Goal: Transaction & Acquisition: Subscribe to service/newsletter

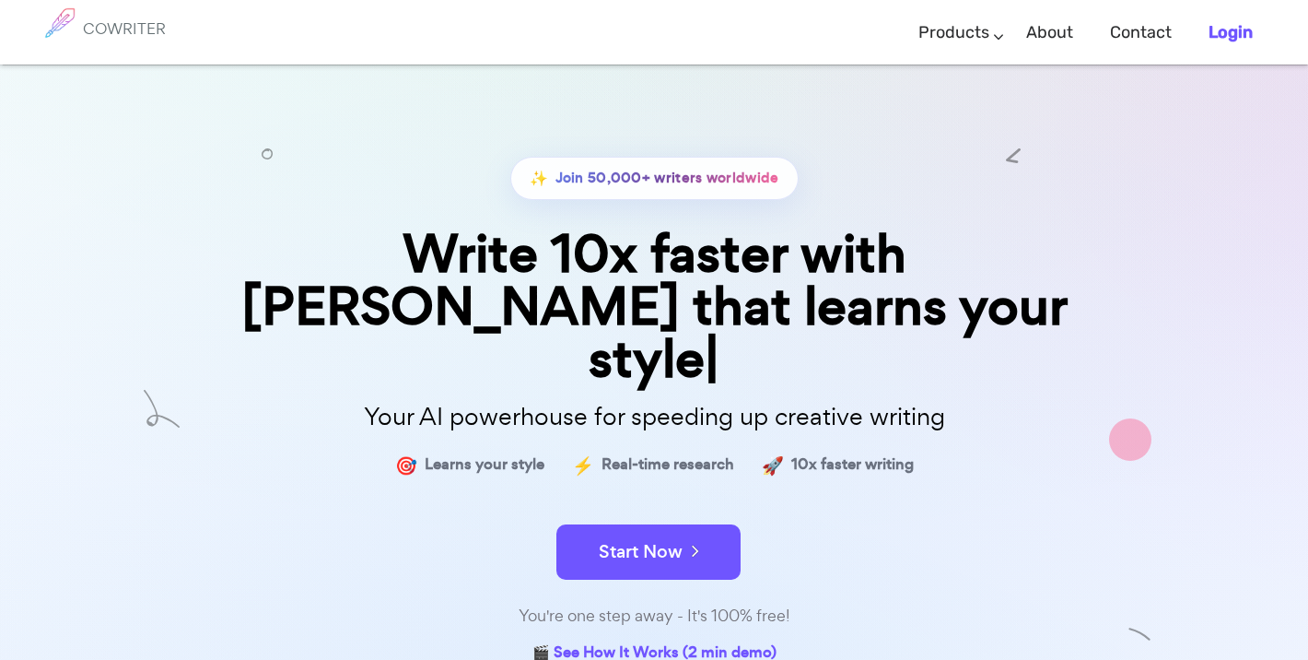
click at [1238, 27] on b "Login" at bounding box center [1231, 32] width 44 height 20
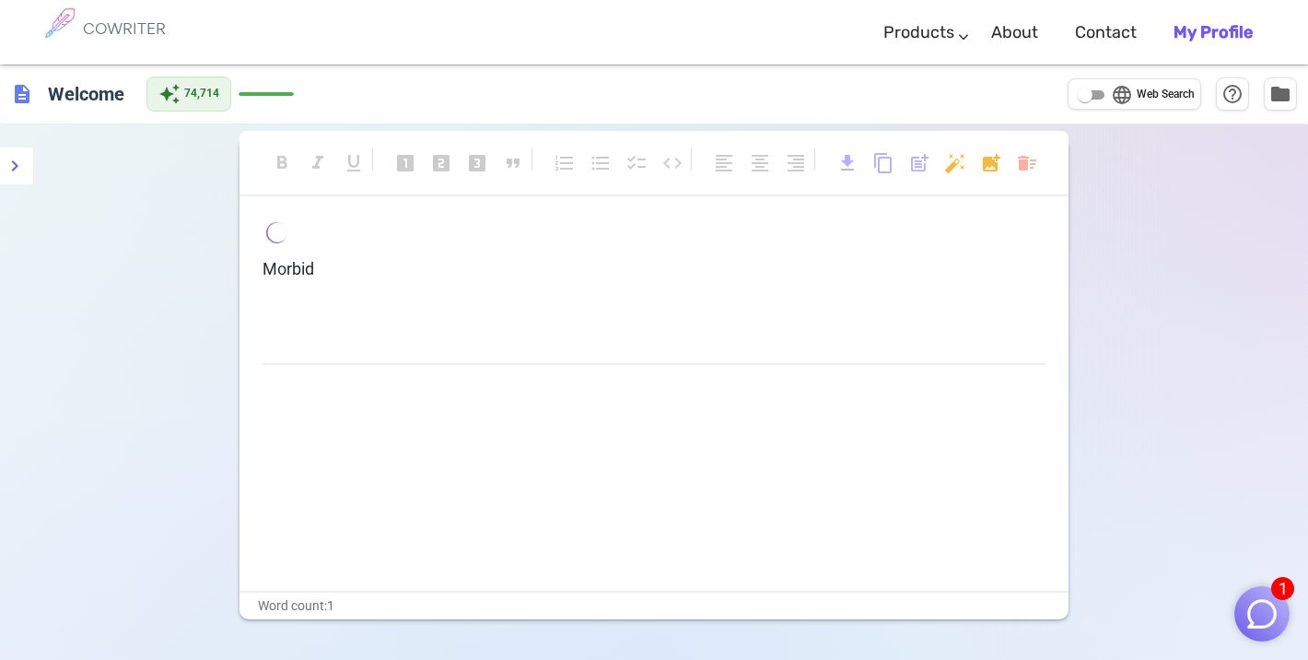
click at [1209, 29] on b "My Profile" at bounding box center [1213, 32] width 79 height 20
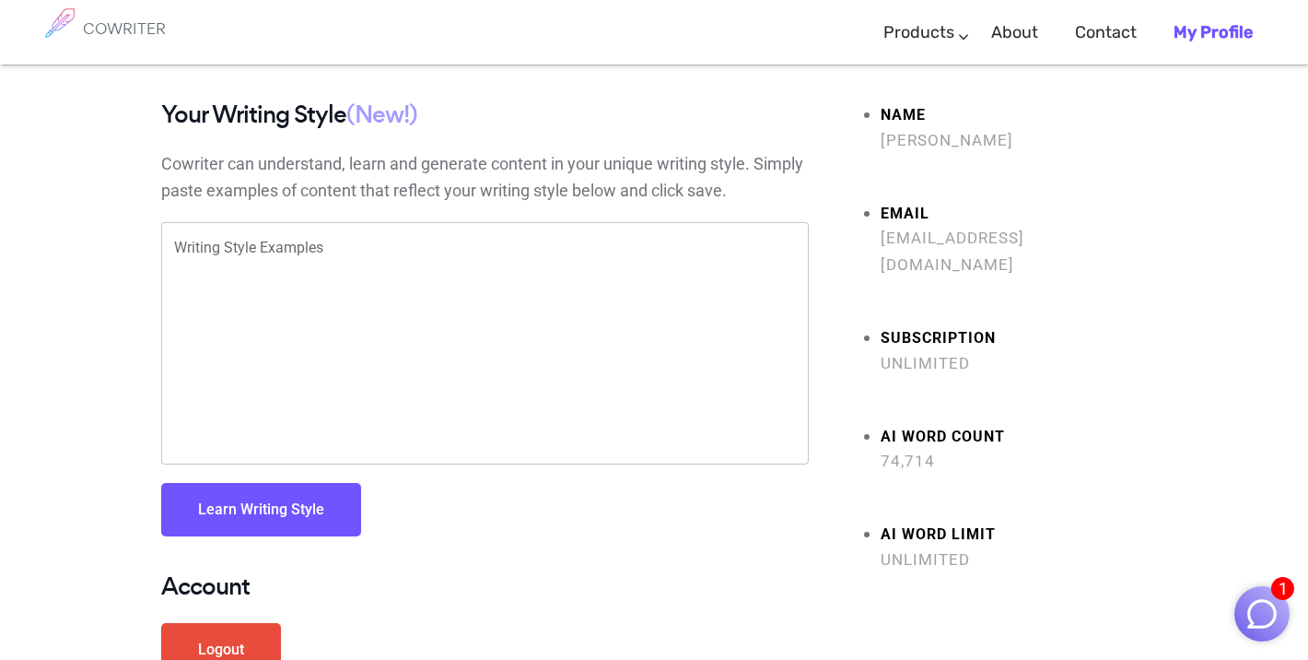
click at [946, 521] on strong "AI Word limit" at bounding box center [1014, 534] width 266 height 27
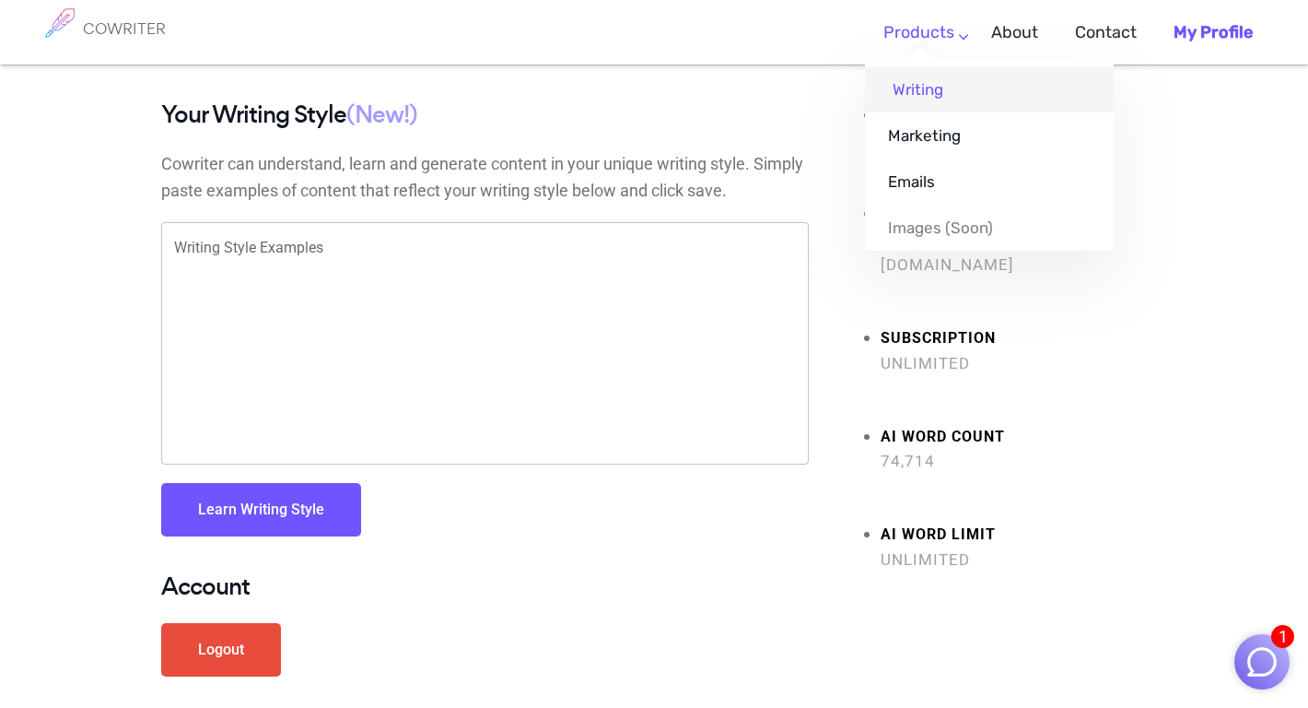
click at [930, 88] on link "Writing" at bounding box center [989, 89] width 249 height 46
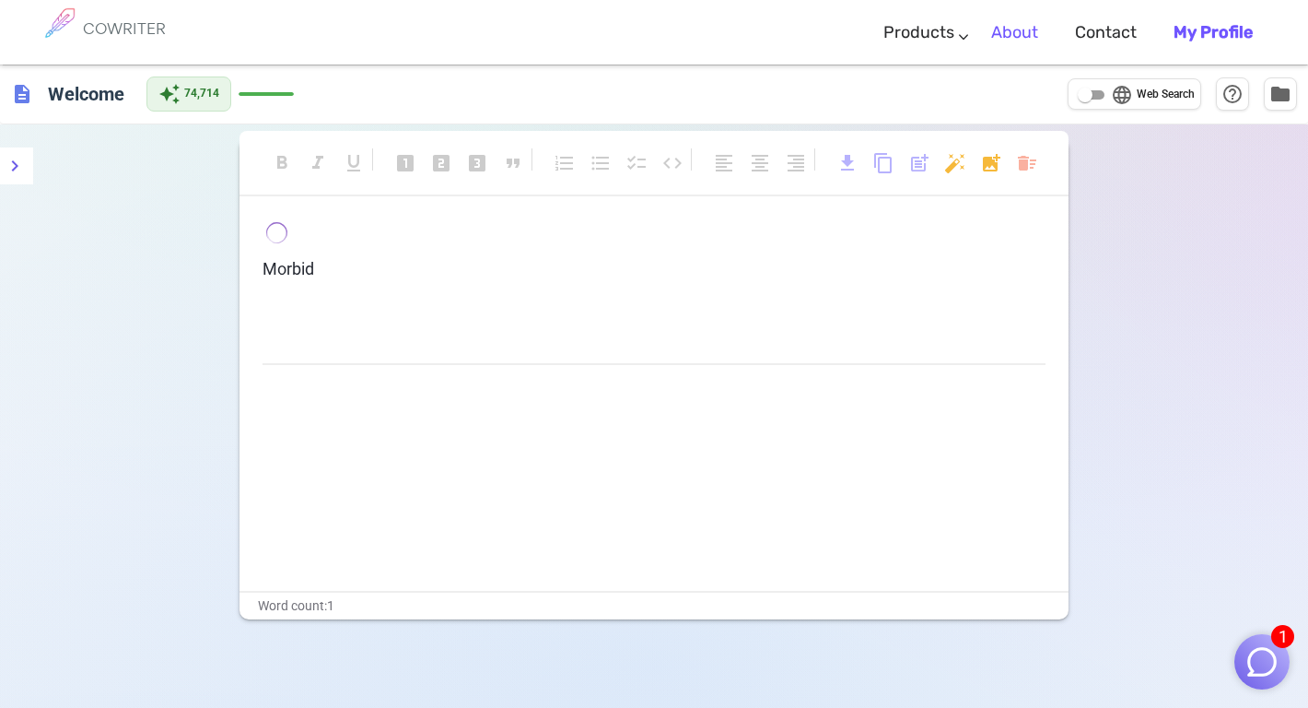
click at [1027, 34] on link "About" at bounding box center [1014, 33] width 47 height 54
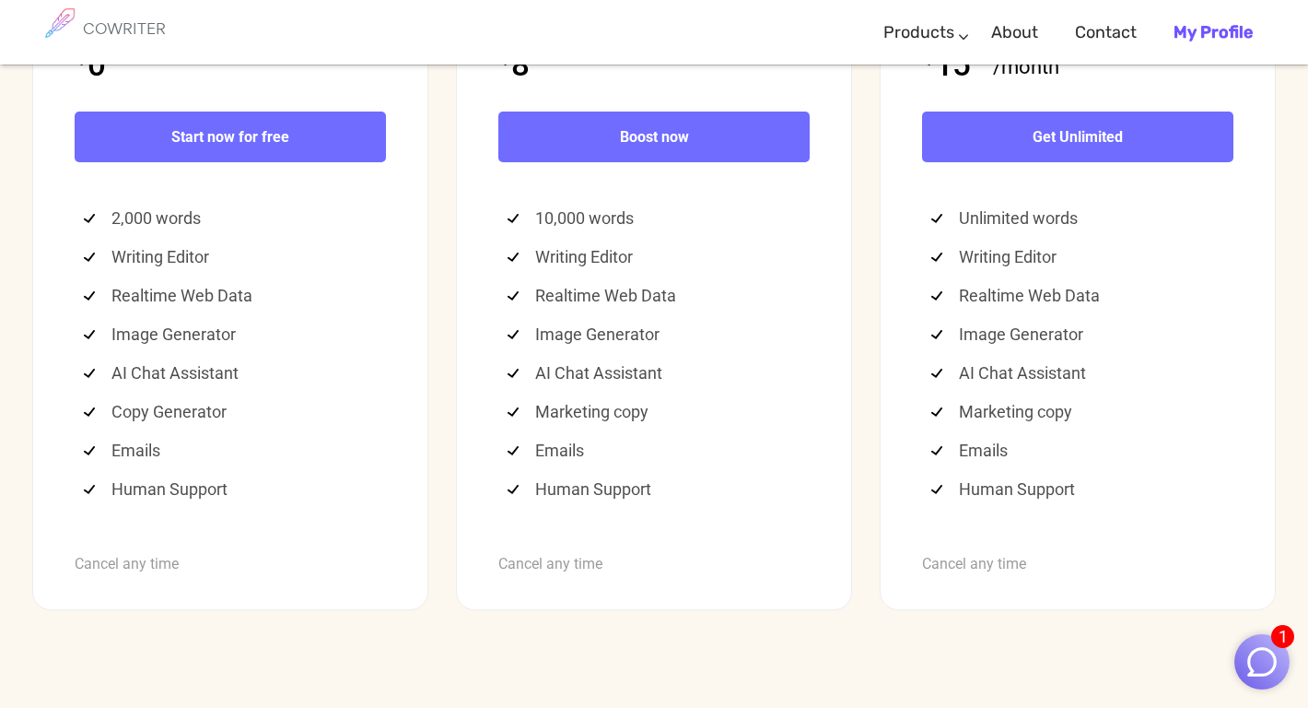
scroll to position [4864, 0]
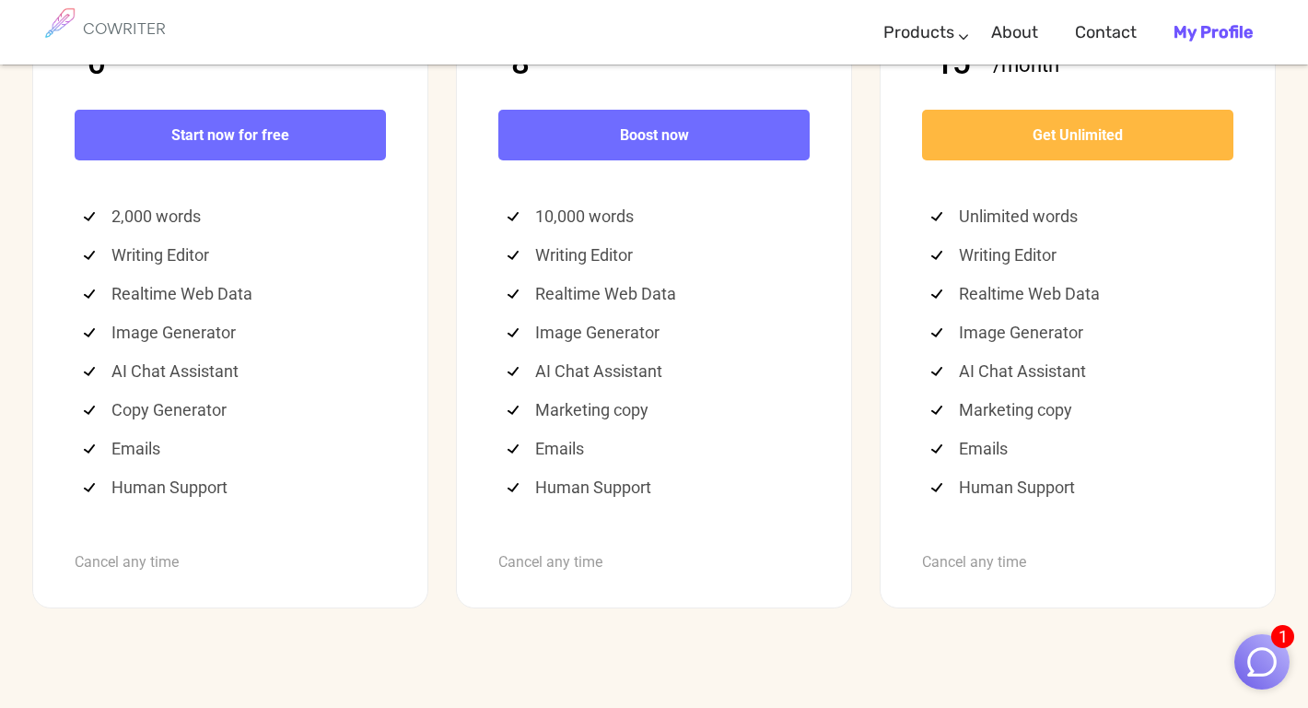
click at [1020, 160] on link "Get Unlimited" at bounding box center [1077, 135] width 311 height 51
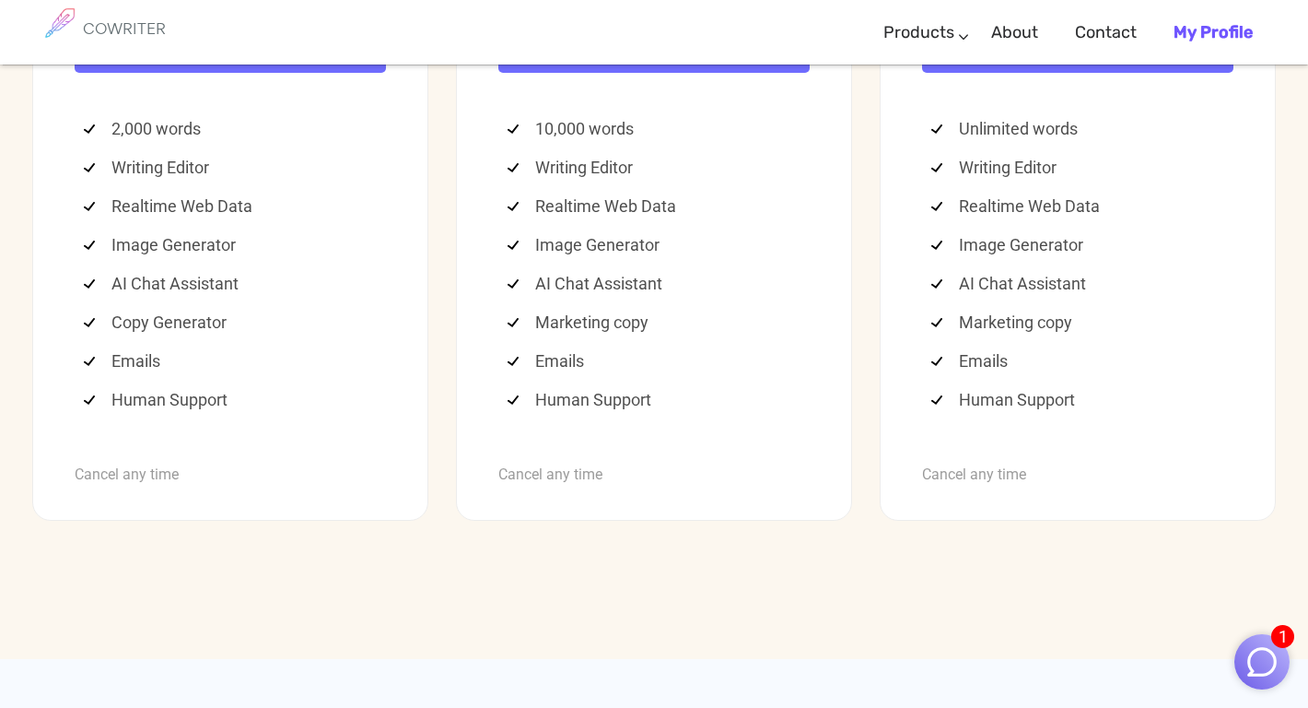
scroll to position [4923, 0]
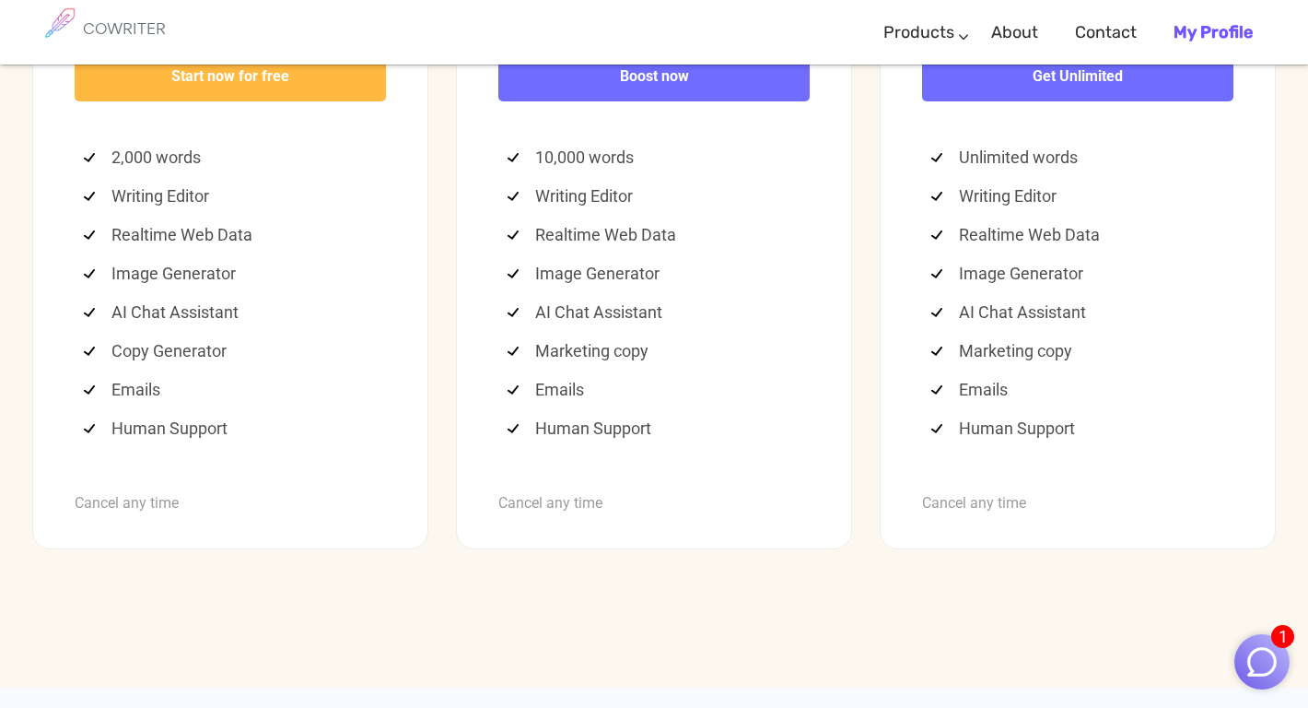
click at [234, 85] on b "Start now for free" at bounding box center [230, 76] width 118 height 18
